Goal: Task Accomplishment & Management: Manage account settings

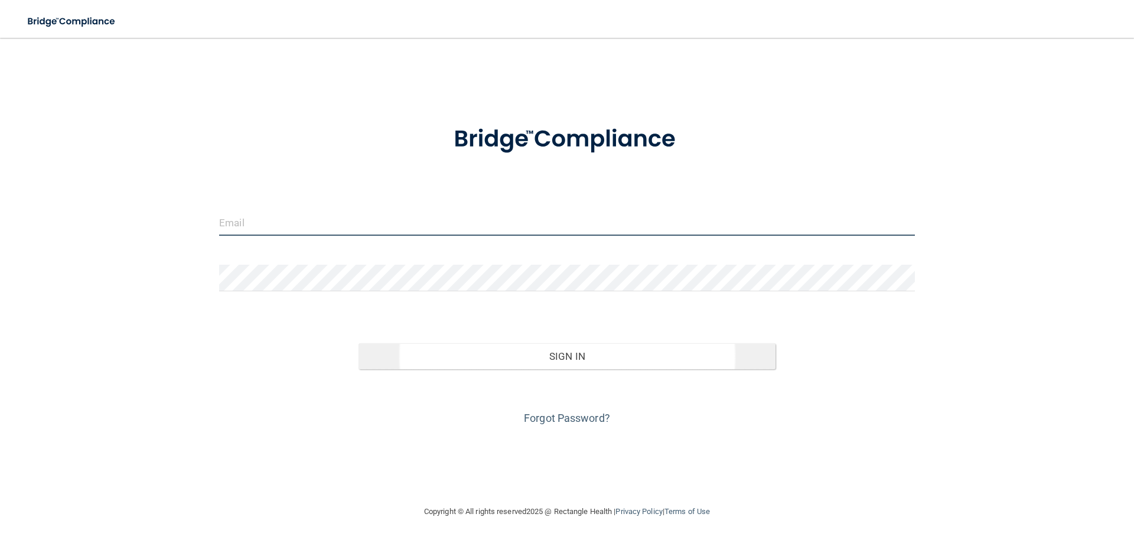
type input "[EMAIL_ADDRESS][DOMAIN_NAME]"
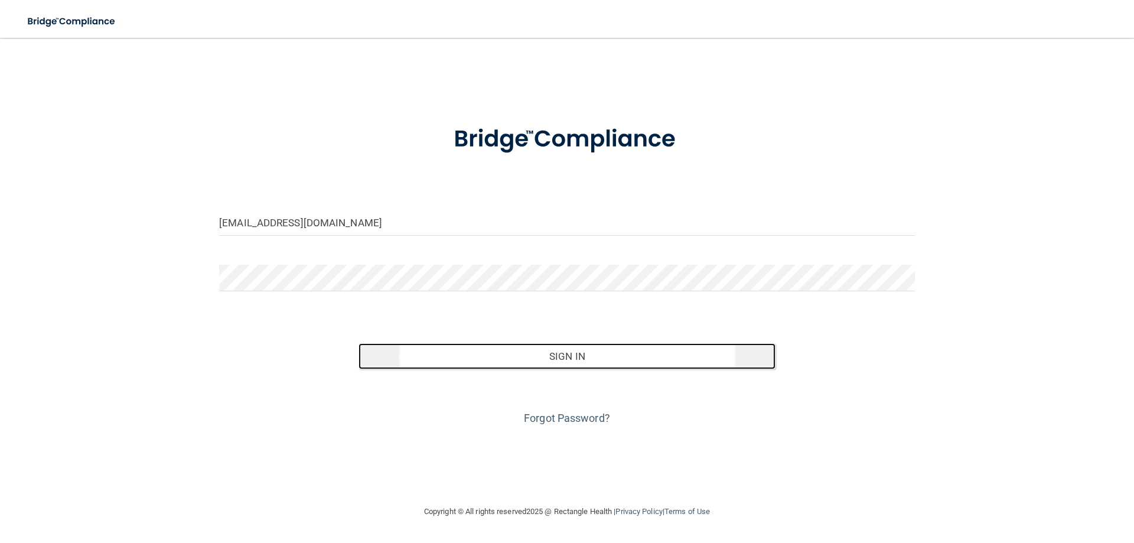
click at [510, 358] on button "Sign In" at bounding box center [568, 356] width 418 height 26
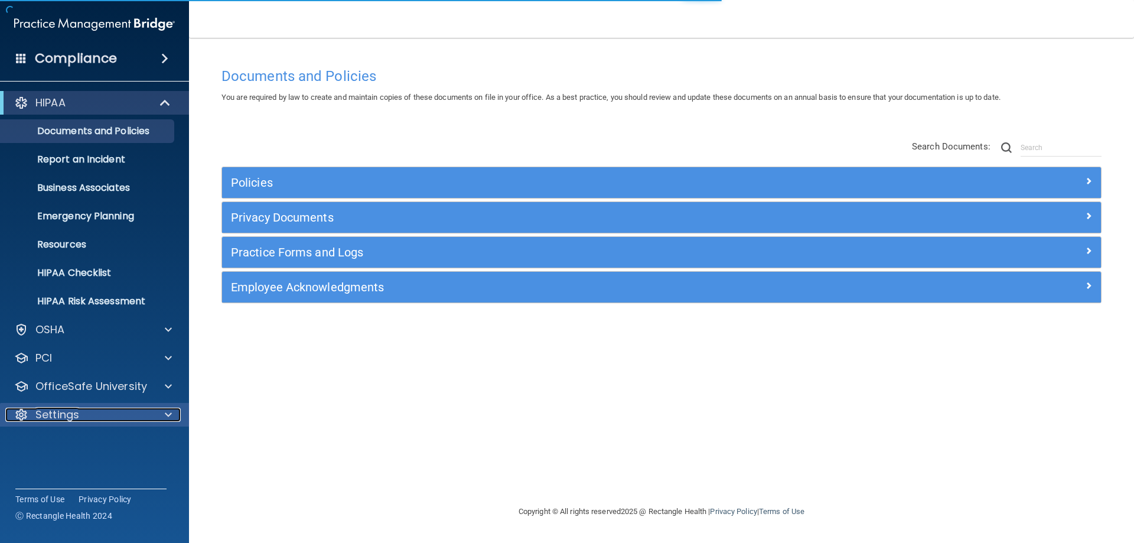
click at [92, 415] on div "Settings" at bounding box center [78, 415] width 147 height 14
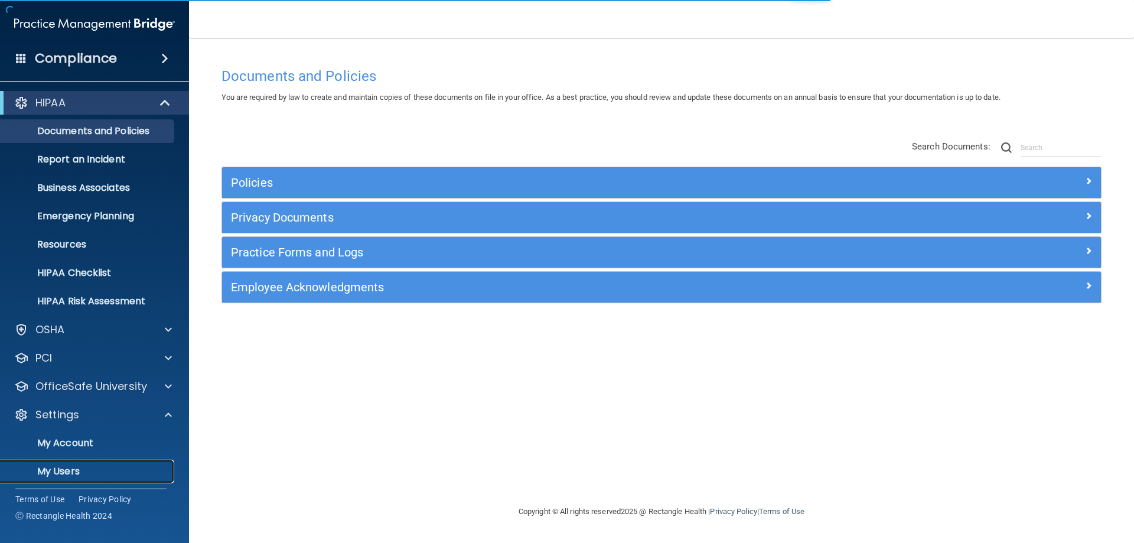
click at [74, 471] on p "My Users" at bounding box center [88, 472] width 161 height 12
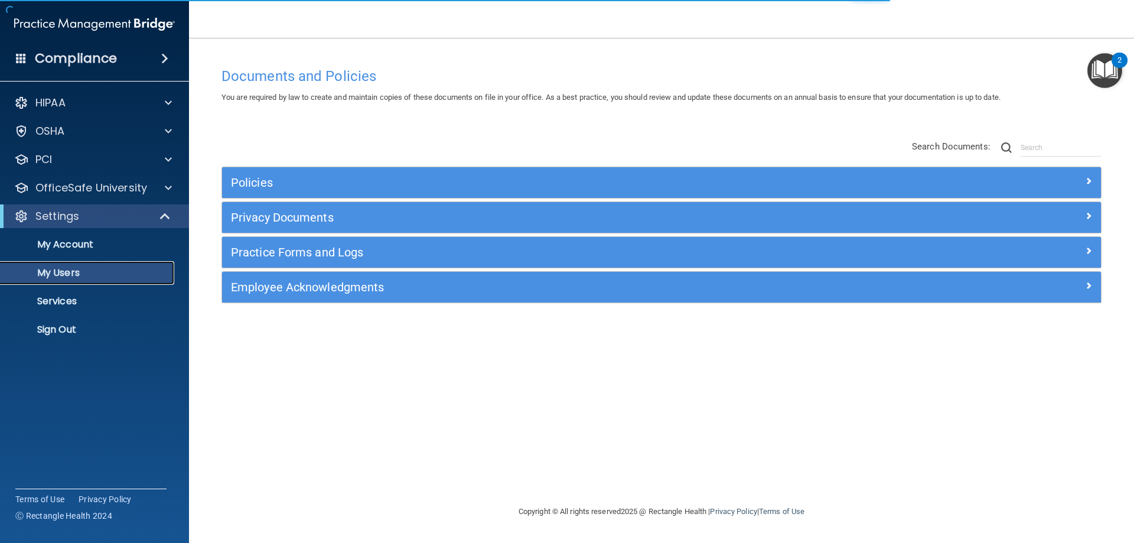
select select "20"
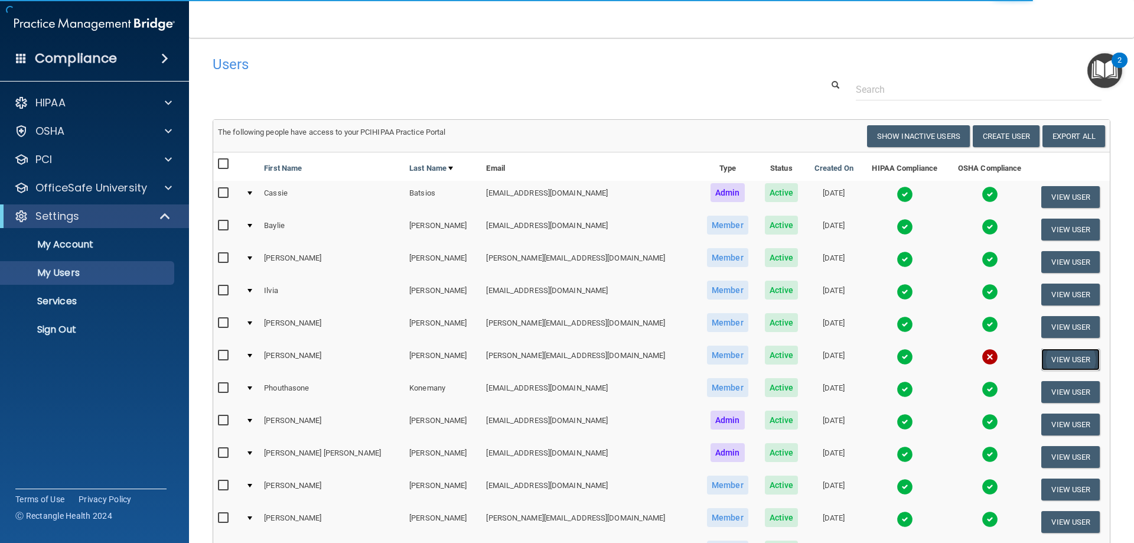
click at [1042, 355] on button "View User" at bounding box center [1071, 360] width 58 height 22
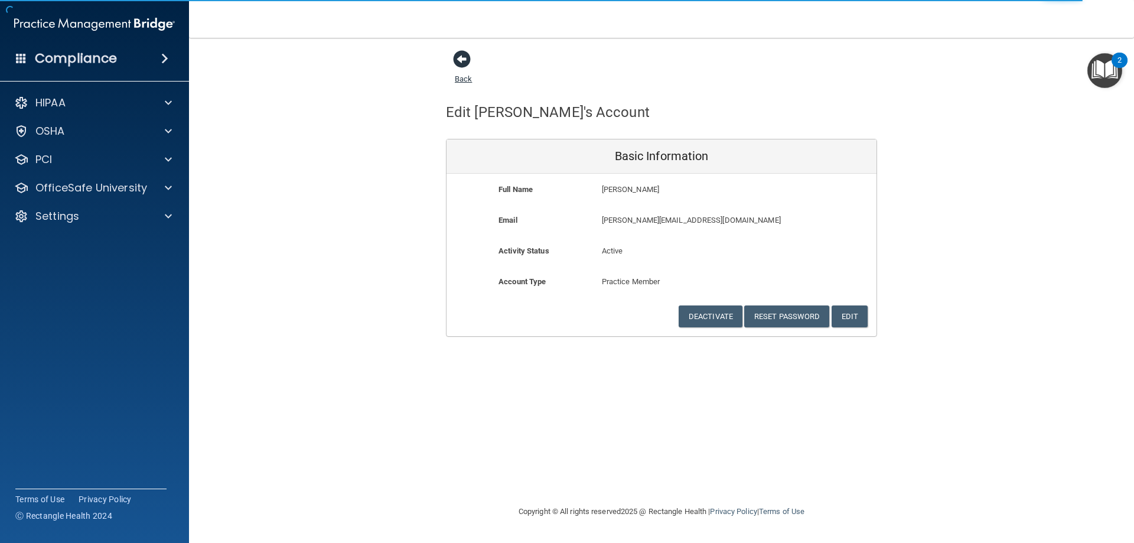
click at [461, 68] on span at bounding box center [462, 59] width 18 height 18
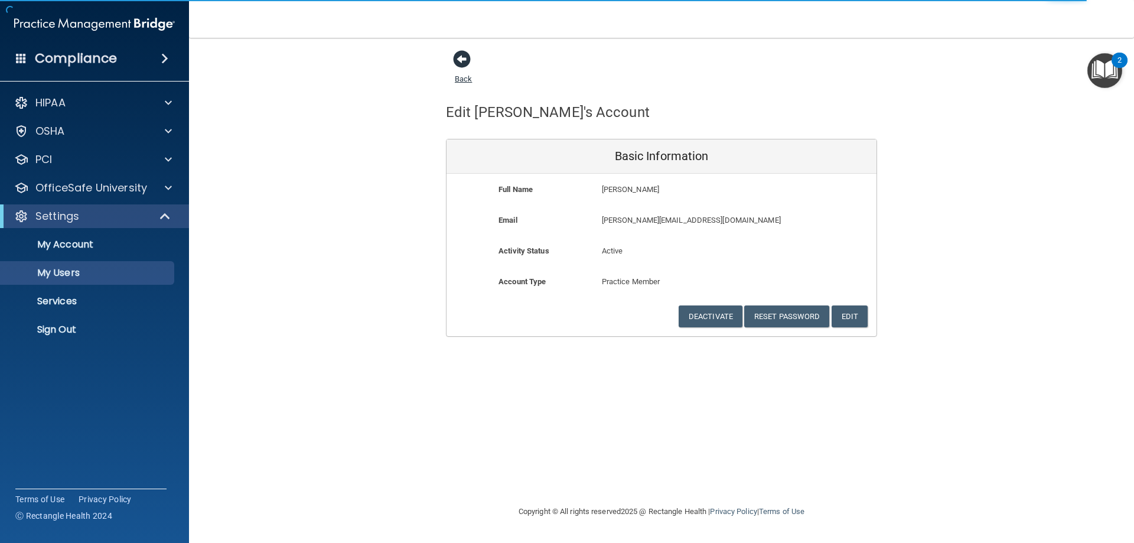
select select "20"
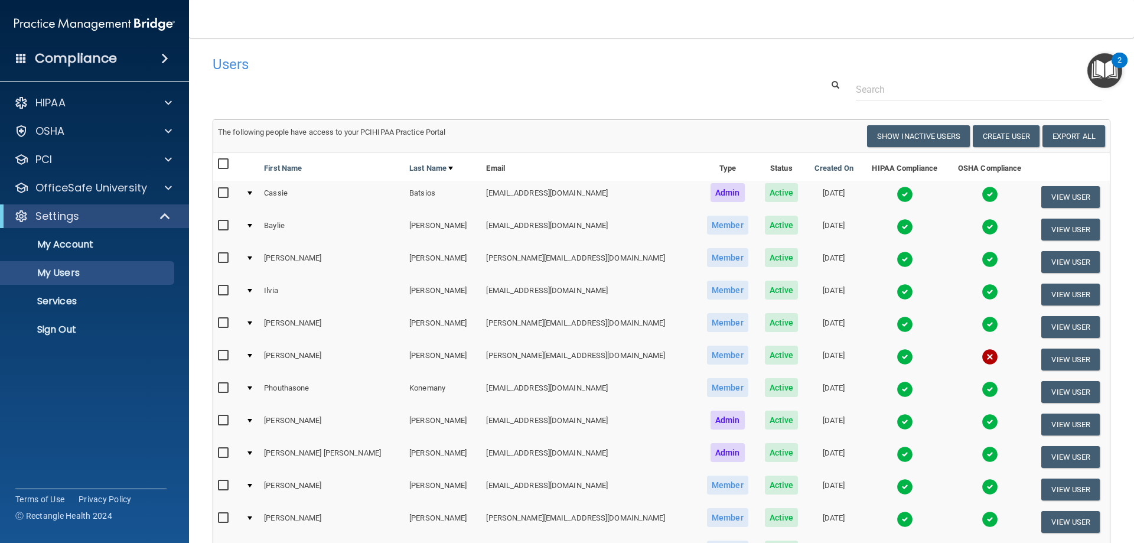
click at [897, 358] on img at bounding box center [905, 357] width 17 height 17
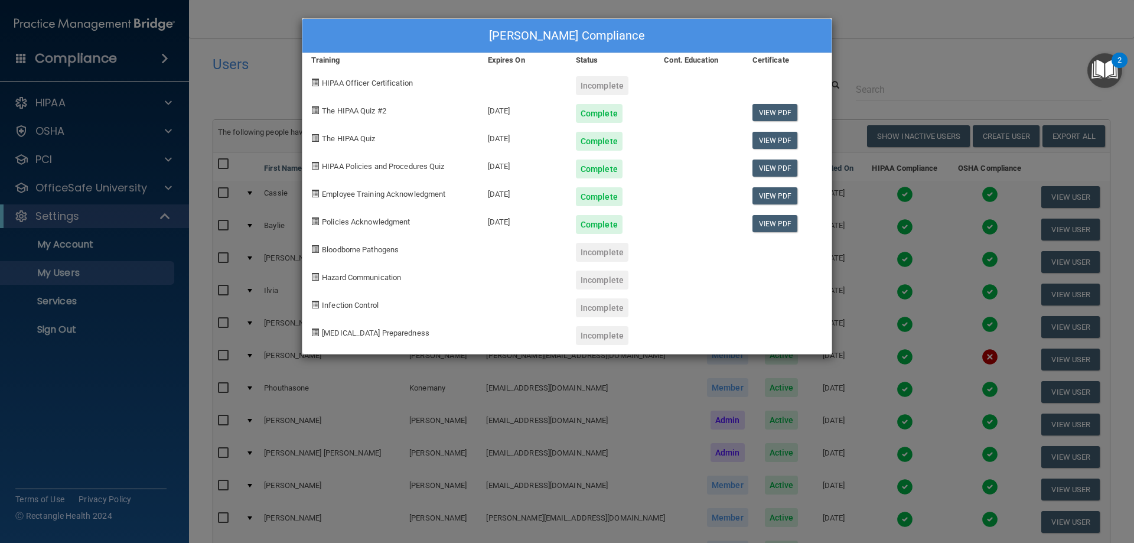
click at [908, 282] on div "[PERSON_NAME] Compliance Training Expires On Status Cont. Education Certificate…" at bounding box center [567, 271] width 1134 height 543
